Goal: Register for event/course

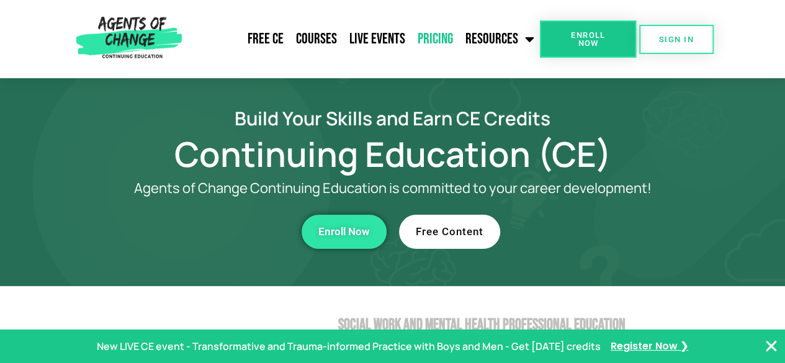
click at [428, 37] on link "Pricing" at bounding box center [436, 39] width 48 height 31
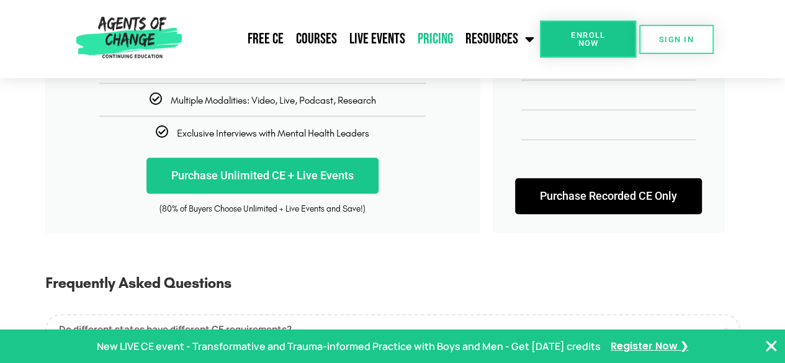
scroll to position [431, 0]
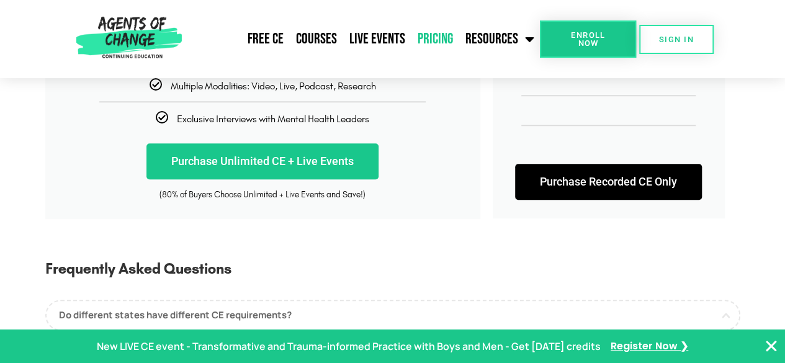
click at [547, 150] on div "Purchase Recorded CE Only" at bounding box center [609, 181] width 232 height 73
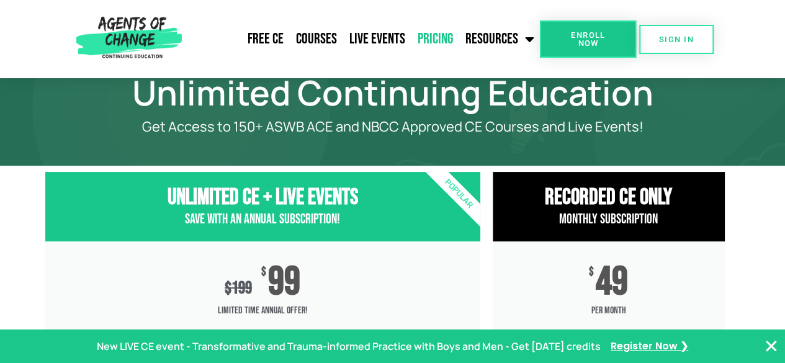
scroll to position [0, 0]
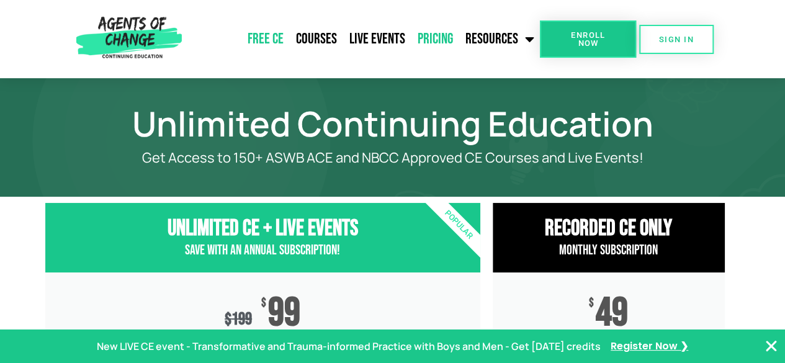
click at [281, 34] on link "Free CE" at bounding box center [266, 39] width 48 height 31
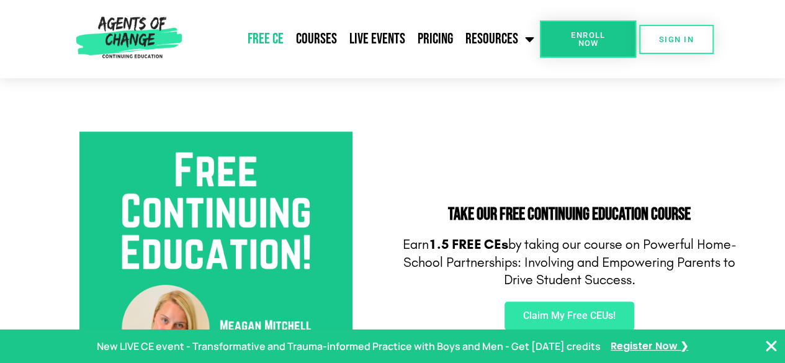
scroll to position [402, 0]
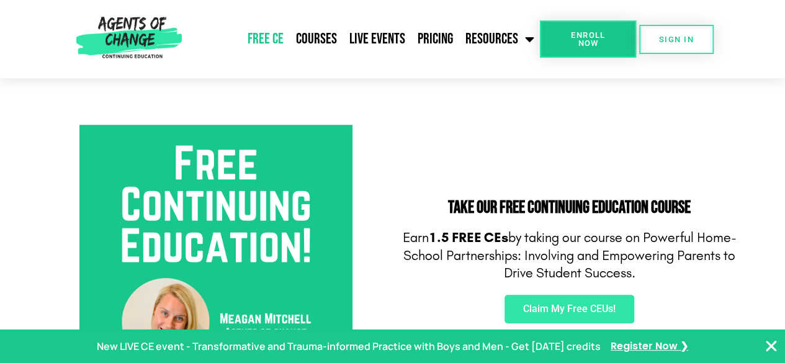
click at [325, 179] on img at bounding box center [215, 261] width 273 height 273
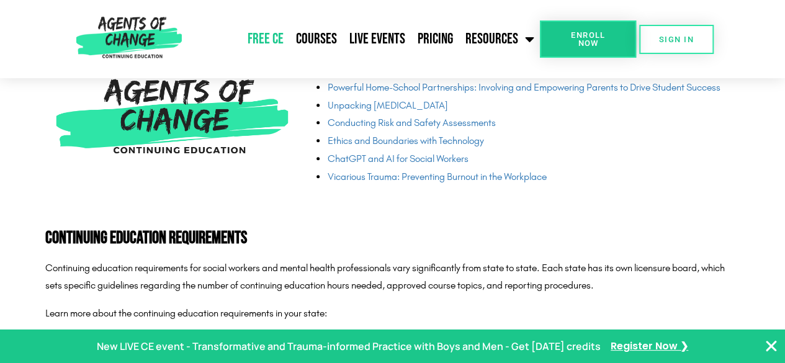
scroll to position [3025, 0]
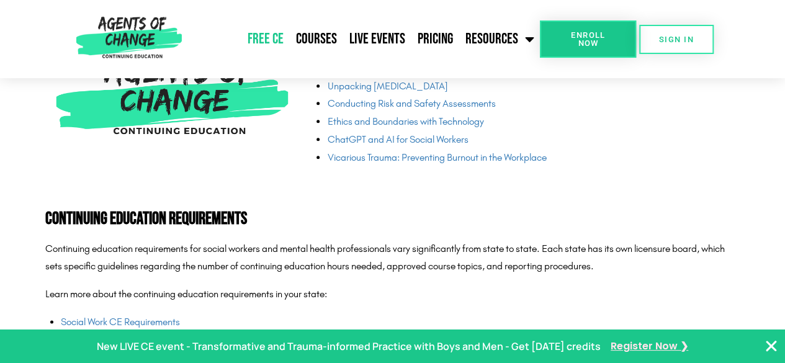
click at [613, 347] on span "Register Now ❯" at bounding box center [650, 347] width 78 height 18
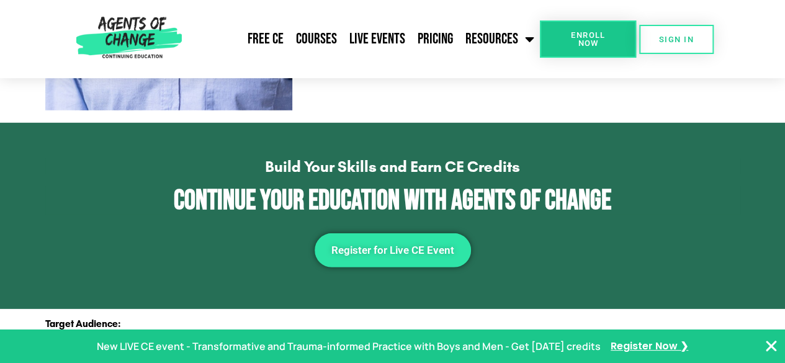
scroll to position [1707, 0]
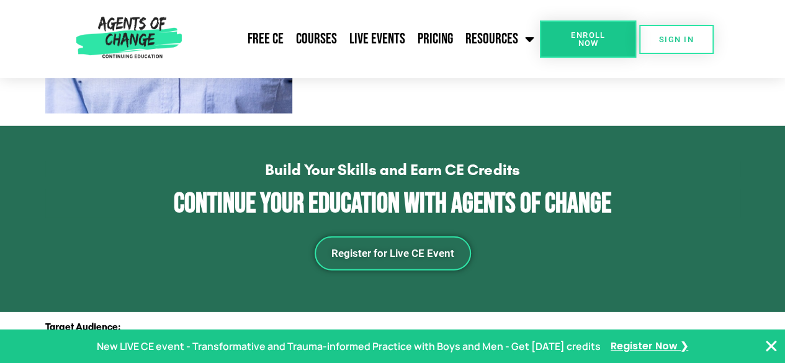
click at [422, 263] on link "Register for Live CE Event" at bounding box center [393, 254] width 156 height 34
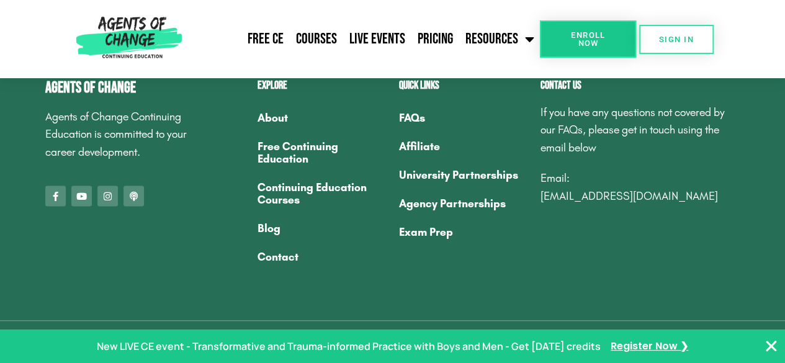
scroll to position [1199, 0]
